Goal: Task Accomplishment & Management: Manage account settings

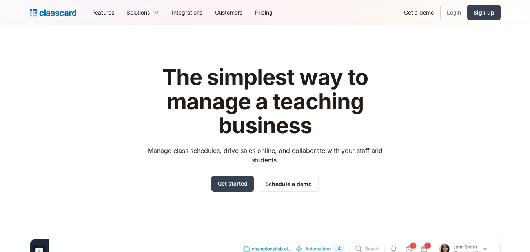
click at [457, 12] on link "Login" at bounding box center [454, 13] width 27 height 18
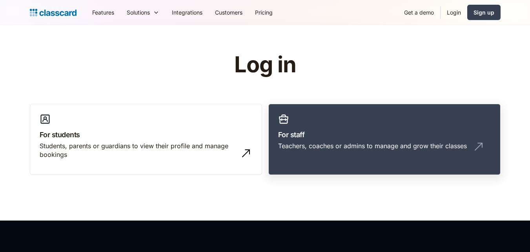
click at [310, 141] on link "For staff Teachers, coaches or admins to manage and grow their classes" at bounding box center [385, 139] width 232 height 71
